Goal: Task Accomplishment & Management: Manage account settings

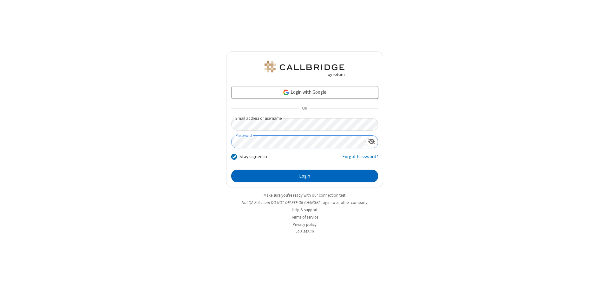
click at [305, 176] on button "Login" at bounding box center [304, 175] width 147 height 13
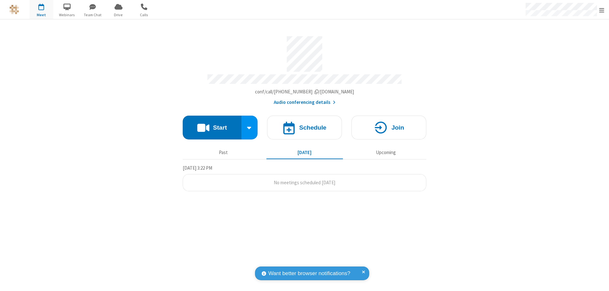
click at [602, 10] on span "Open menu" at bounding box center [602, 10] width 5 height 6
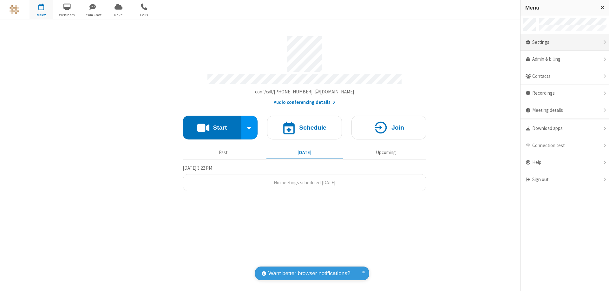
click at [565, 42] on div "Settings" at bounding box center [565, 42] width 89 height 17
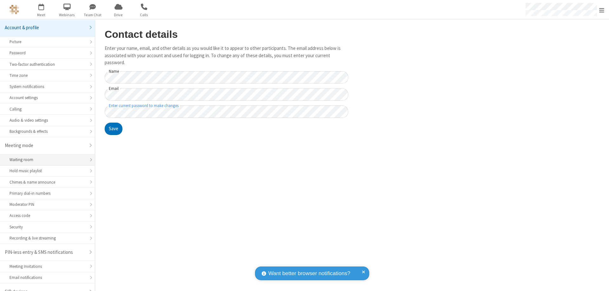
click at [45, 156] on div "Waiting room" at bounding box center [48, 159] width 76 height 6
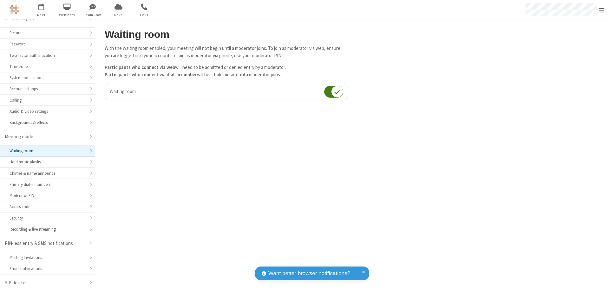
click at [334, 91] on input "checkbox" at bounding box center [333, 91] width 19 height 12
checkbox input "false"
click at [602, 10] on span "Open menu" at bounding box center [602, 10] width 5 height 6
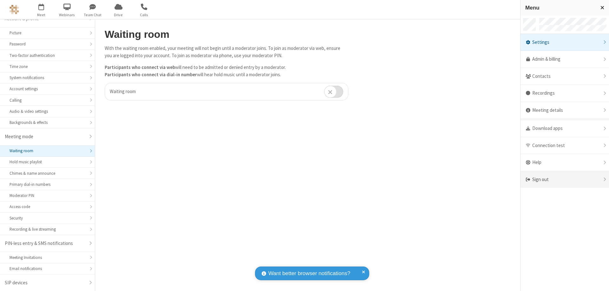
click at [565, 179] on div "Sign out" at bounding box center [565, 179] width 89 height 17
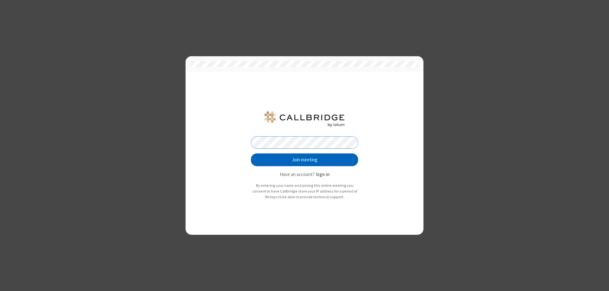
click at [305, 160] on button "Join meeting" at bounding box center [304, 159] width 107 height 13
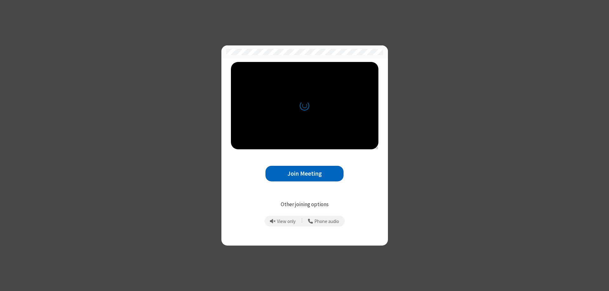
click at [305, 173] on button "Join Meeting" at bounding box center [305, 174] width 78 height 16
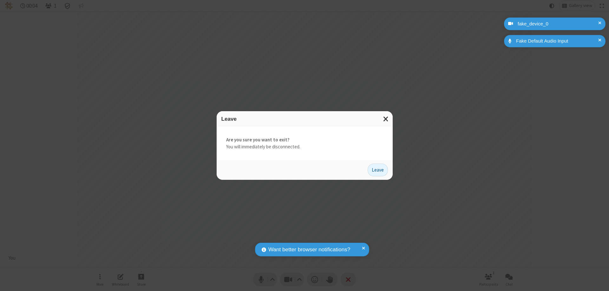
click at [378, 169] on button "Leave" at bounding box center [378, 169] width 20 height 13
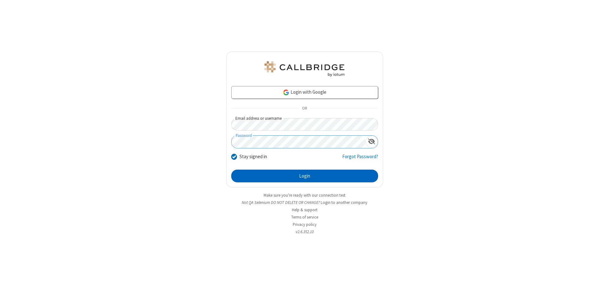
click at [305, 176] on button "Login" at bounding box center [304, 175] width 147 height 13
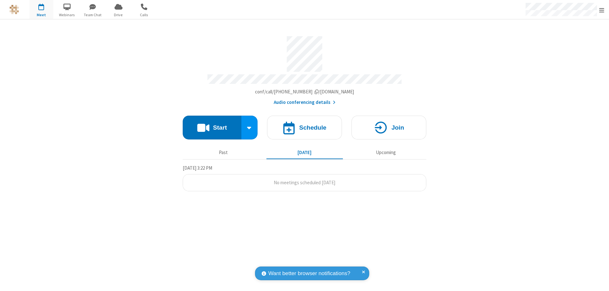
click at [602, 10] on span "Open menu" at bounding box center [602, 10] width 5 height 6
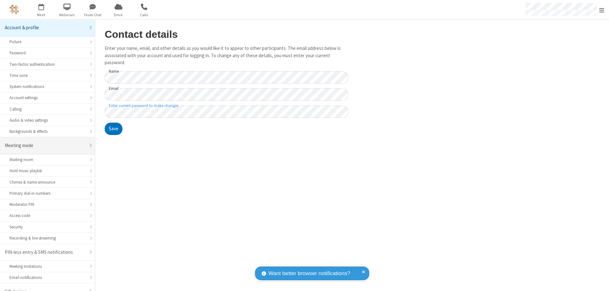
click at [45, 142] on div "Meeting mode" at bounding box center [45, 145] width 81 height 7
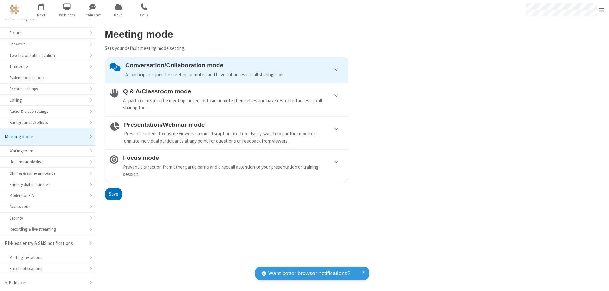
click at [227, 70] on div "Conversation/Collaboration mode All participants join the meeting unmuted and h…" at bounding box center [234, 70] width 218 height 16
click at [113, 194] on button "Save" at bounding box center [114, 194] width 18 height 13
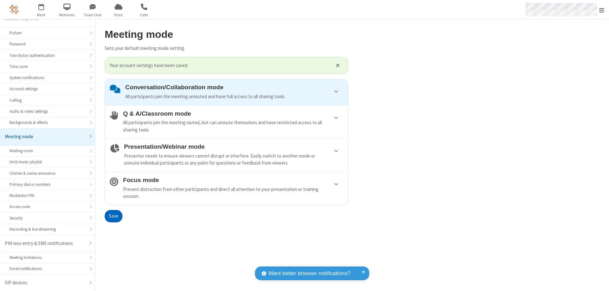
click at [602, 10] on span "Open menu" at bounding box center [602, 10] width 5 height 6
